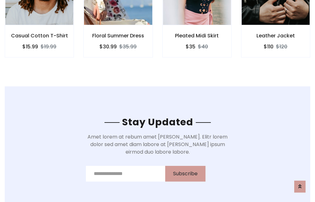
scroll to position [947, 0]
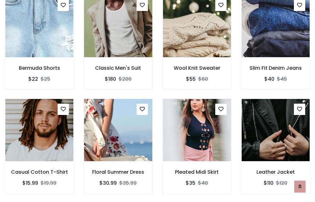
click at [157, 101] on div "Pleated Midi Skirt $35 $40" at bounding box center [196, 151] width 79 height 104
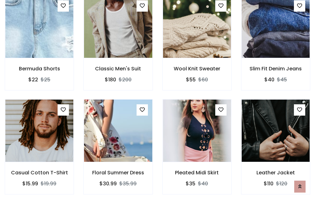
click at [157, 101] on div "Pleated Midi Skirt $35 $40" at bounding box center [196, 151] width 79 height 104
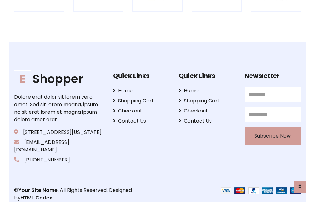
scroll to position [1197, 0]
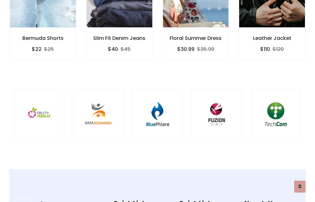
click at [157, 101] on img at bounding box center [157, 114] width 34 height 34
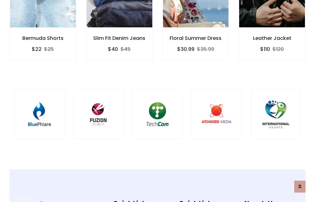
click at [157, 101] on img at bounding box center [157, 114] width 34 height 34
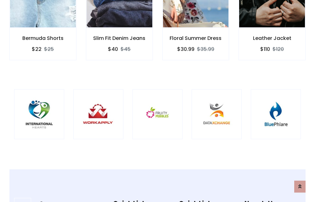
scroll to position [0, 0]
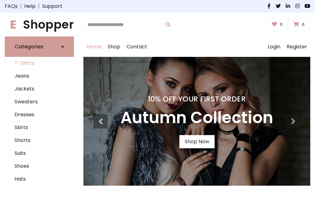
click at [39, 63] on link "T-Shirts" at bounding box center [39, 63] width 69 height 13
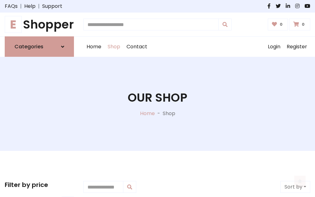
scroll to position [252, 0]
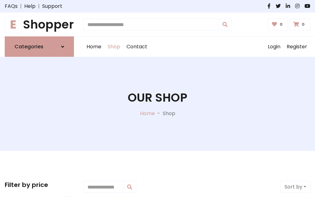
click at [39, 25] on h1 "E Shopper" at bounding box center [39, 25] width 69 height 14
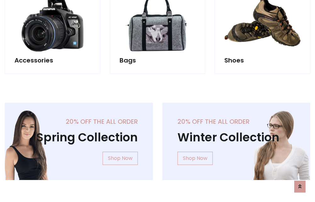
scroll to position [611, 0]
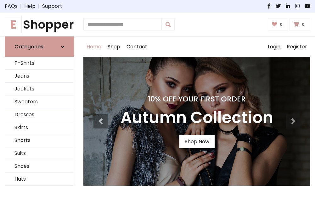
scroll to position [206, 0]
